Goal: Check status: Check status

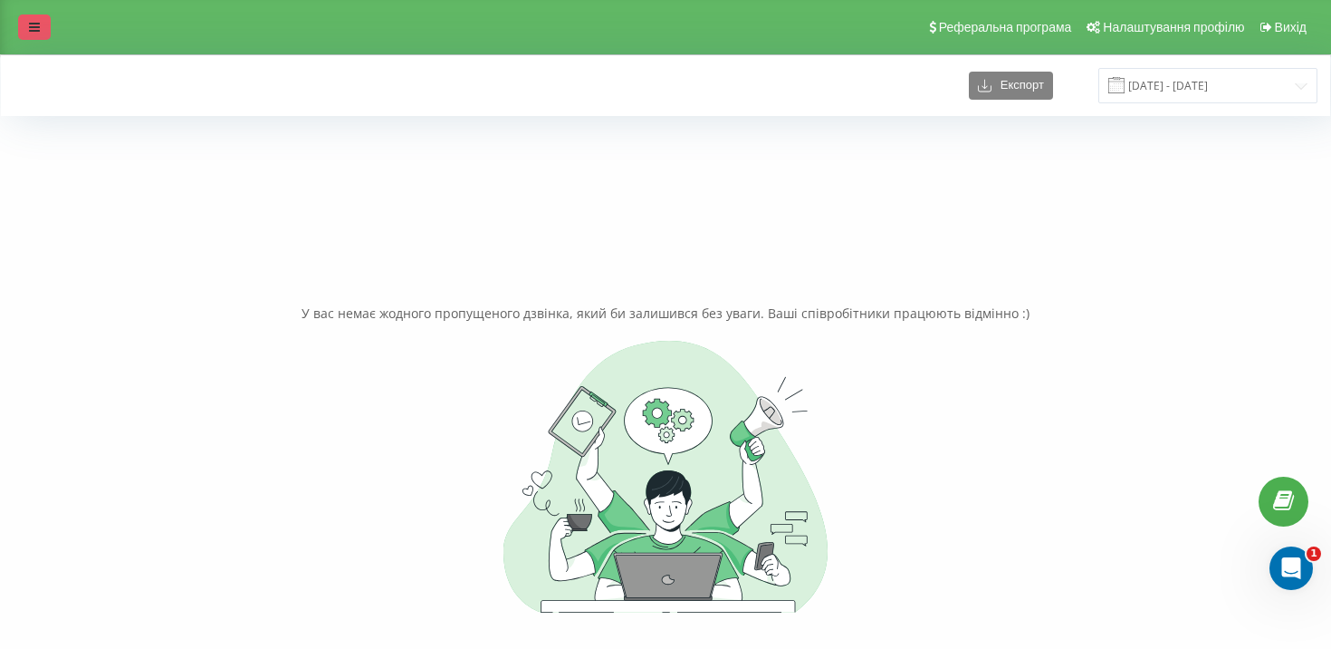
click at [41, 28] on link at bounding box center [34, 26] width 33 height 25
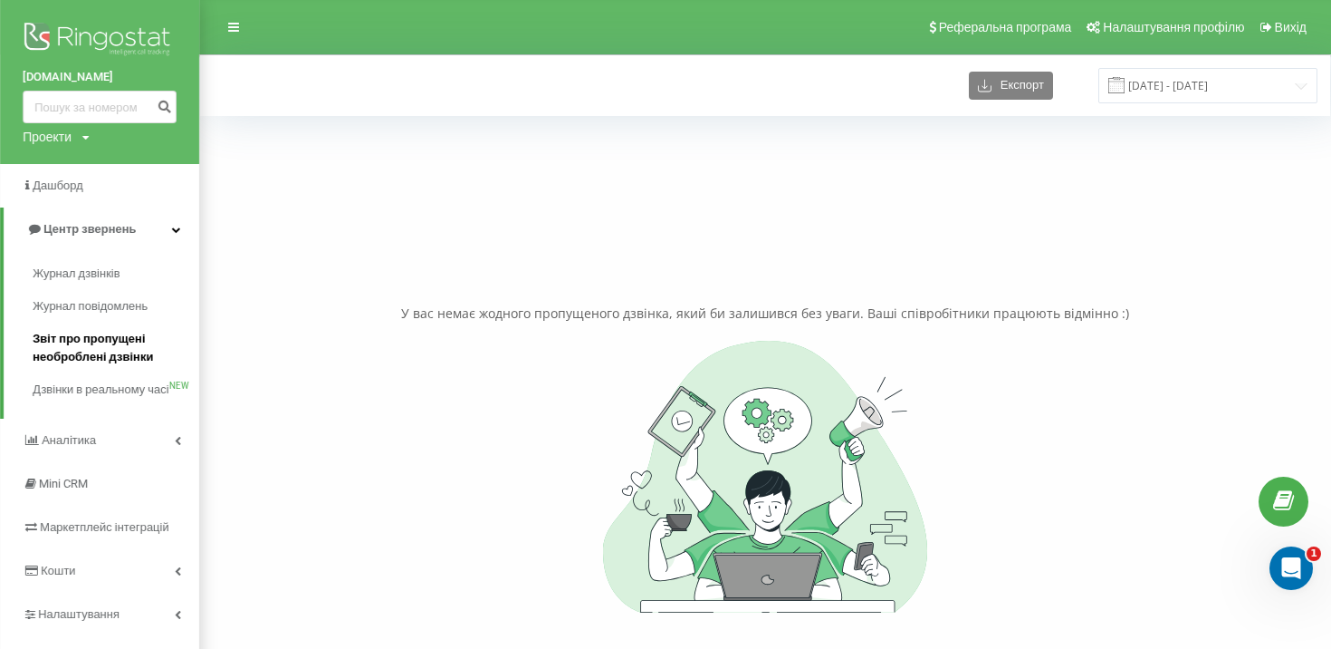
click at [91, 344] on span "Звіт про пропущені необроблені дзвінки" at bounding box center [112, 348] width 158 height 36
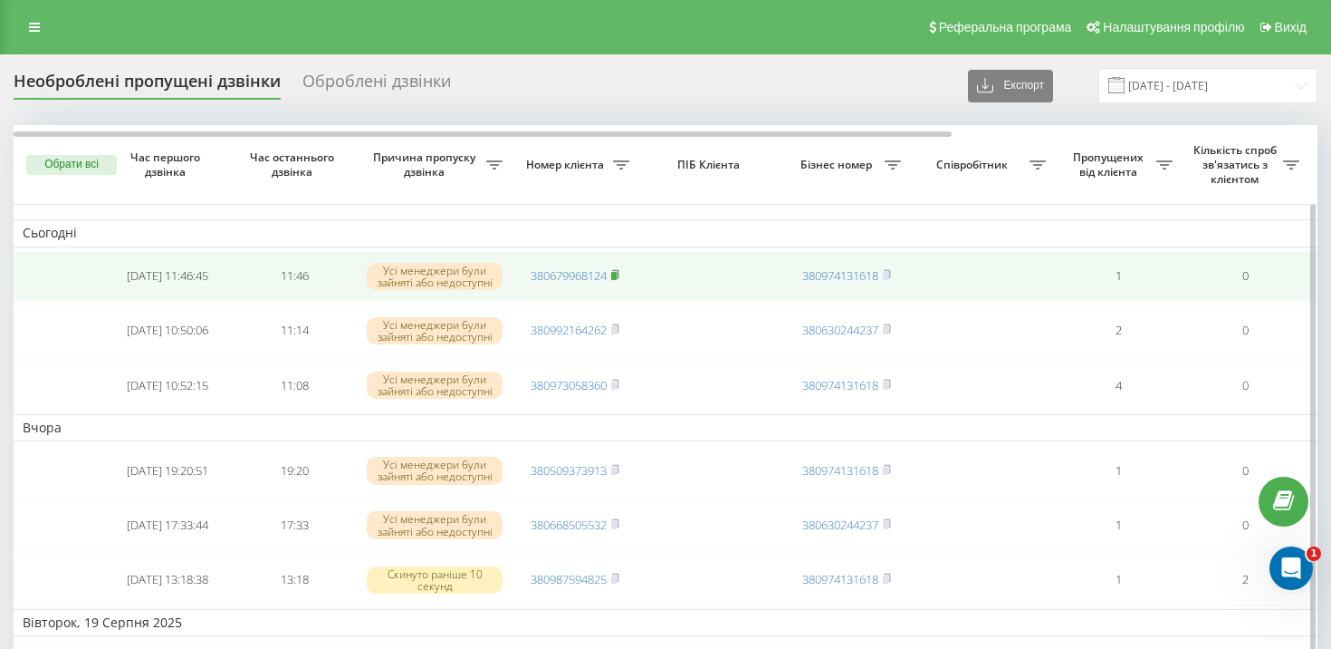
click at [617, 274] on rect at bounding box center [613, 276] width 5 height 8
